Goal: Task Accomplishment & Management: Complete application form

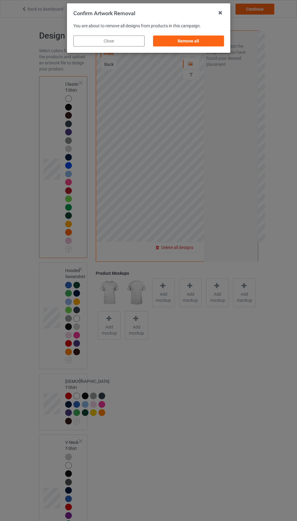
click at [189, 38] on div "Remove all" at bounding box center [188, 41] width 71 height 11
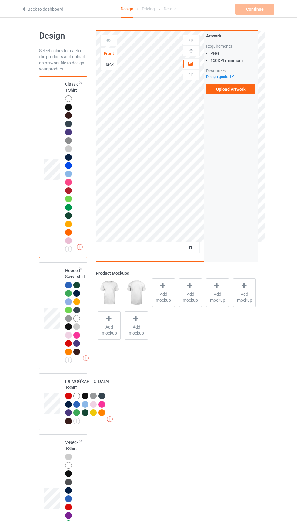
click at [232, 89] on label "Upload Artwork" at bounding box center [231, 89] width 50 height 10
click at [0, 0] on input "Upload Artwork" at bounding box center [0, 0] width 0 height 0
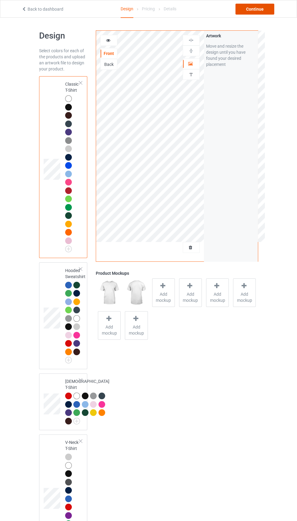
click at [258, 12] on div "Continue" at bounding box center [255, 9] width 39 height 11
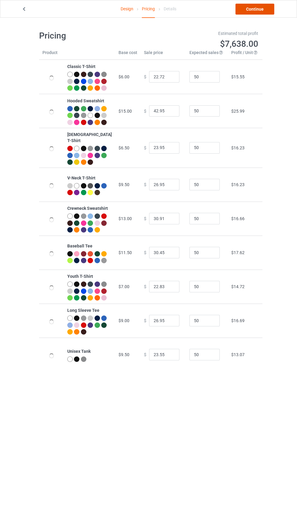
click at [256, 11] on link "Continue" at bounding box center [255, 9] width 39 height 11
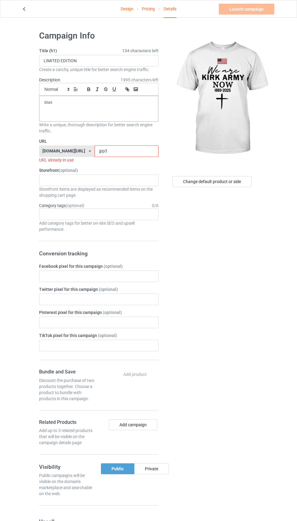
click at [108, 151] on input "jpp3" at bounding box center [127, 151] width 64 height 12
click at [122, 153] on input "jpp3" at bounding box center [127, 151] width 64 height 12
type input "j"
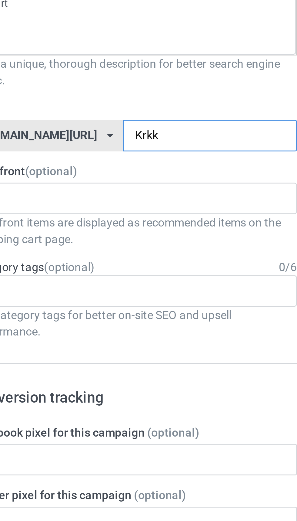
type input "Krkk1"
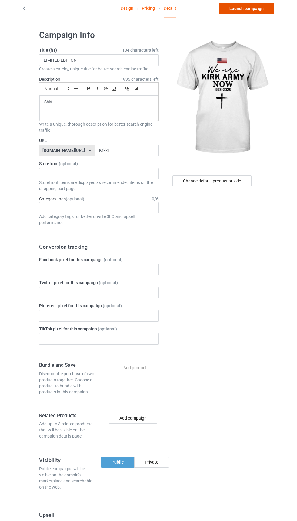
click at [256, 12] on link "Launch campaign" at bounding box center [247, 9] width 56 height 11
